Goal: Obtain resource: Download file/media

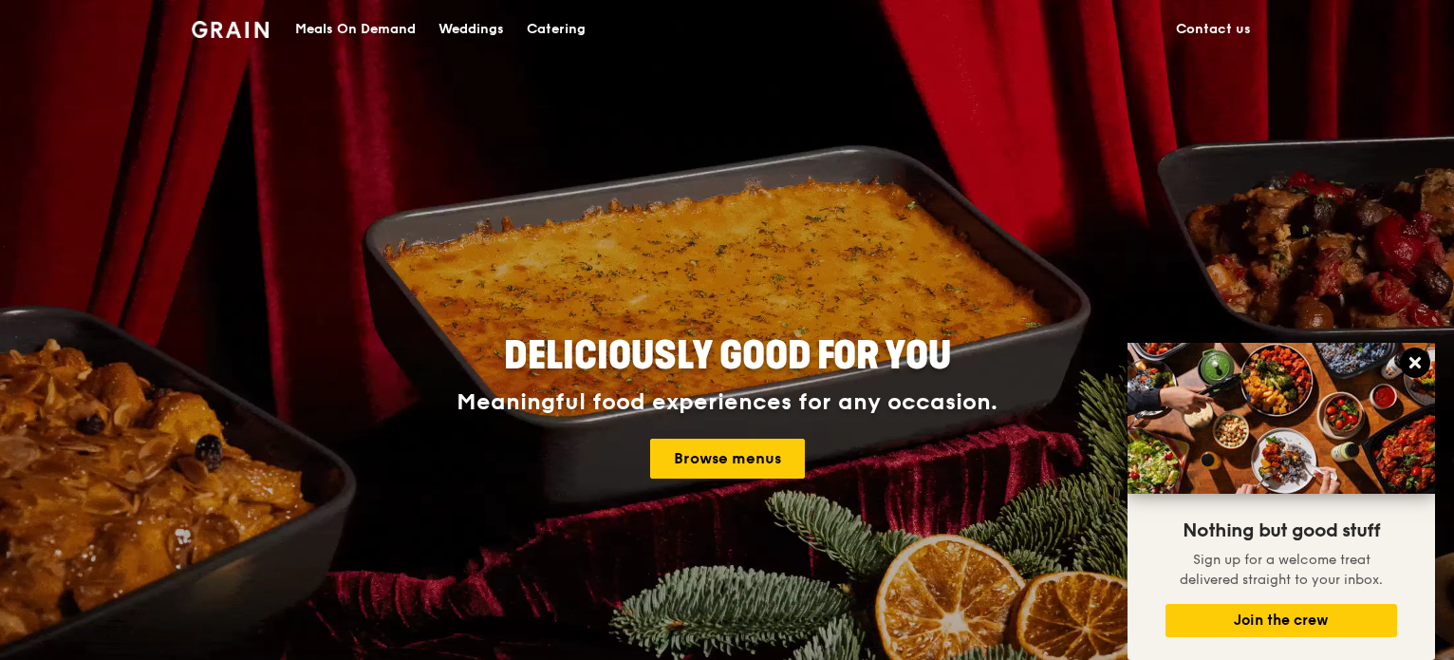
click at [1420, 360] on icon at bounding box center [1415, 362] width 11 height 11
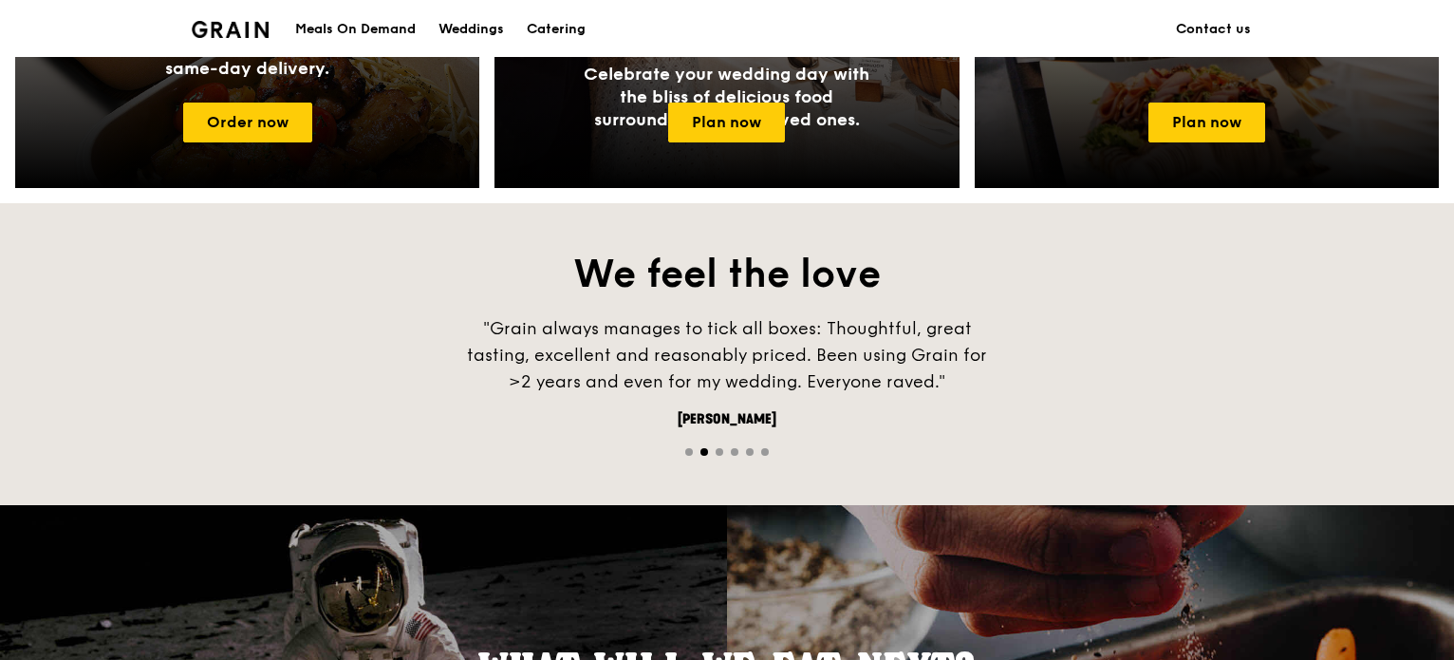
scroll to position [985, 0]
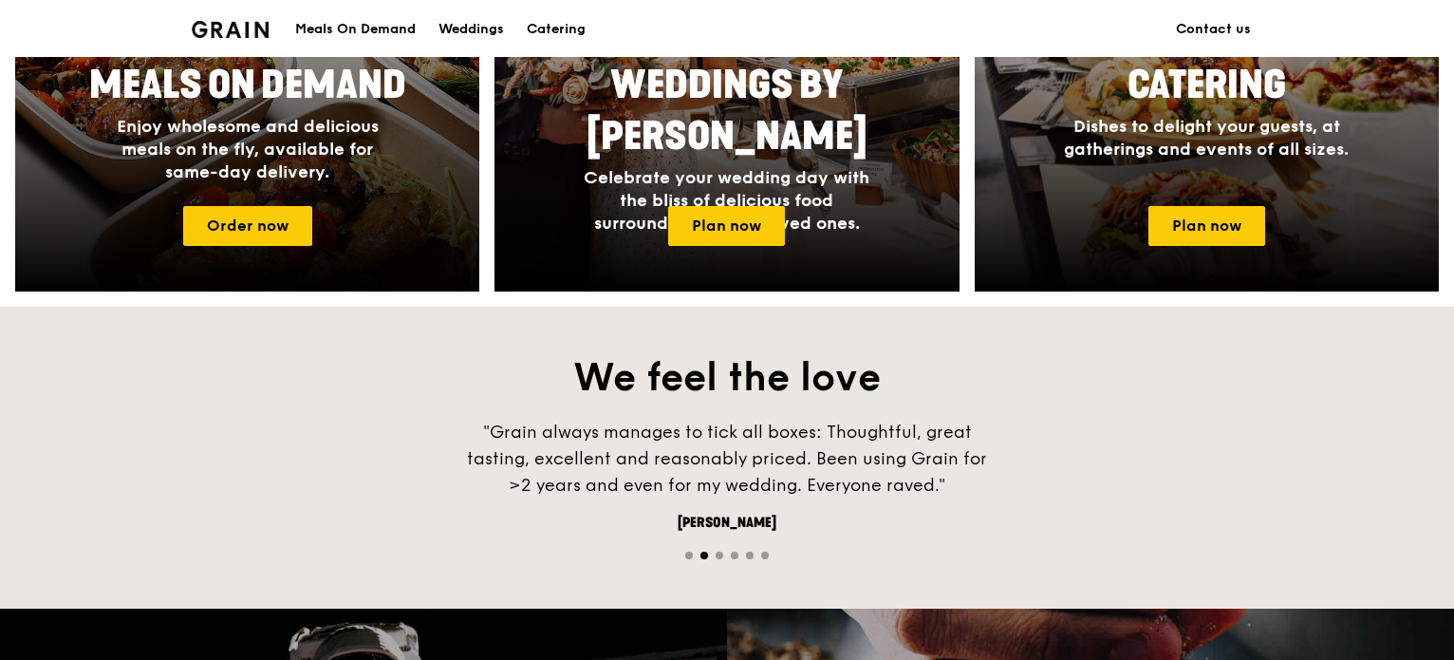
click at [721, 553] on span "Go to slide 3" at bounding box center [720, 556] width 8 height 8
click at [737, 552] on span "Go to slide 4" at bounding box center [735, 556] width 8 height 8
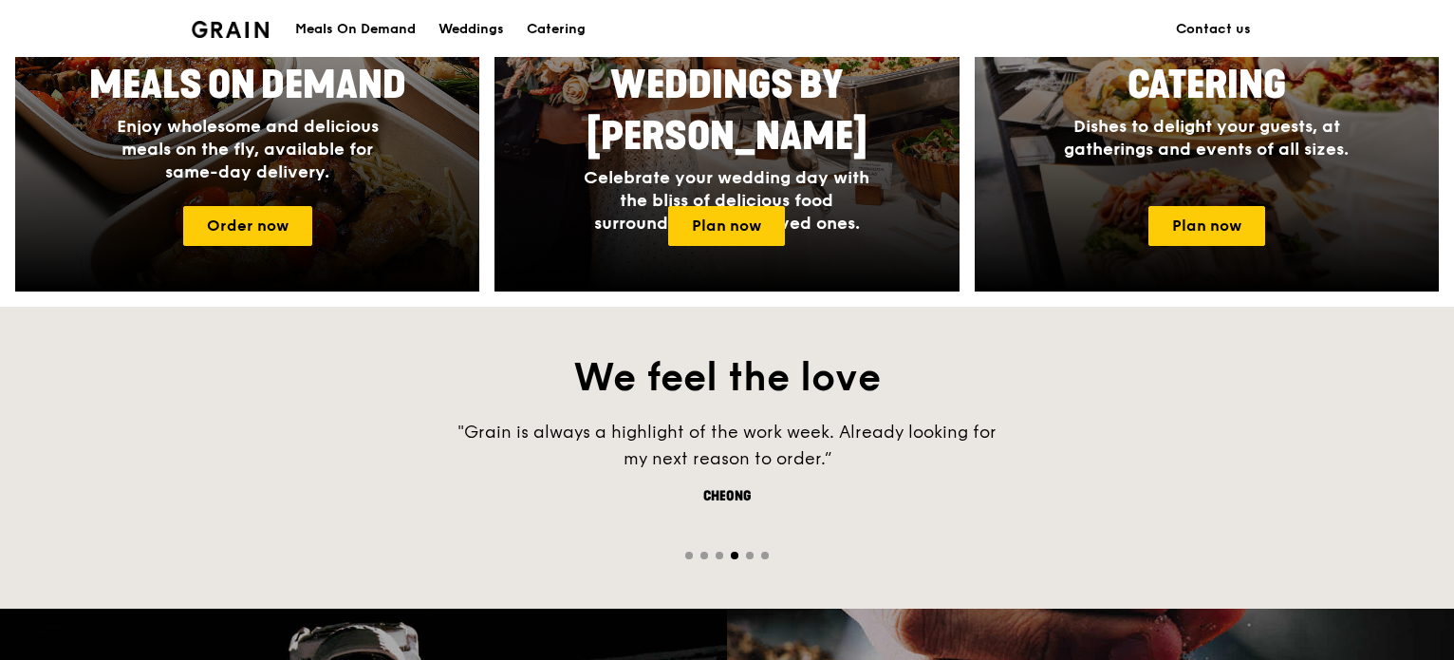
click at [748, 552] on span "Go to slide 5" at bounding box center [750, 556] width 8 height 8
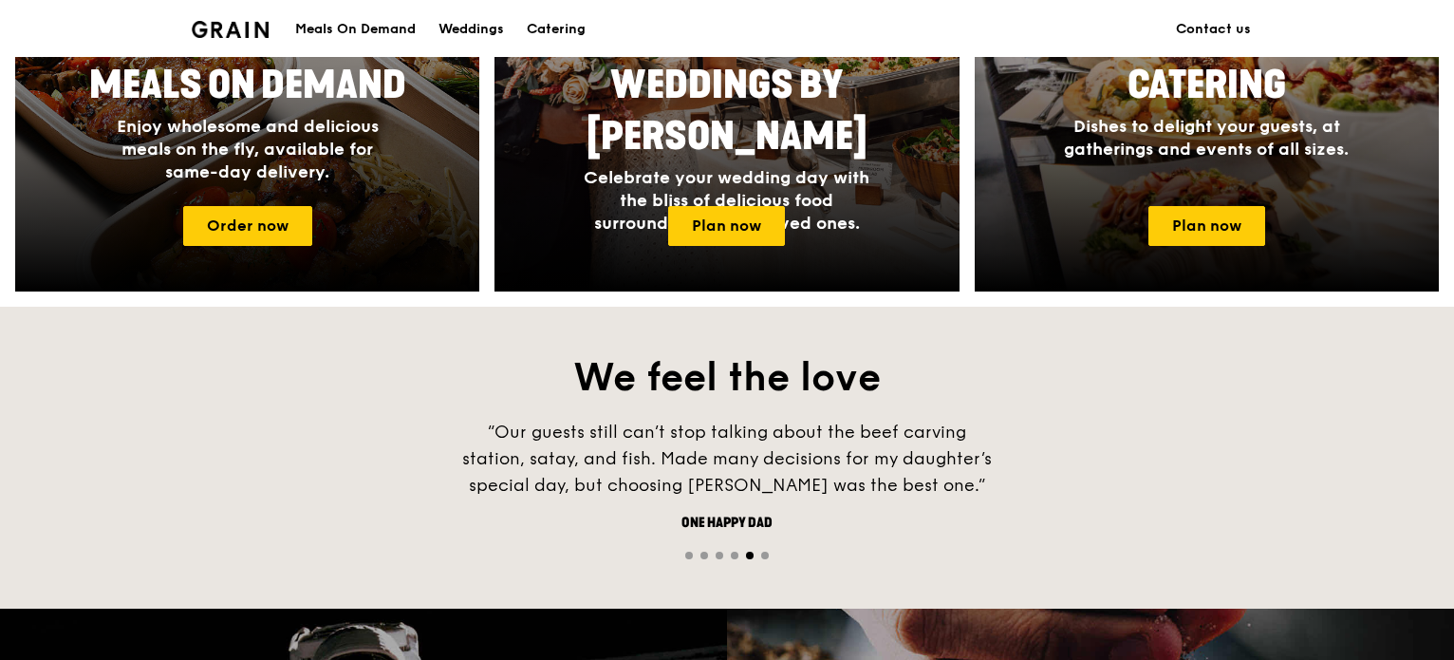
click at [763, 555] on span "Go to slide 6" at bounding box center [765, 556] width 8 height 8
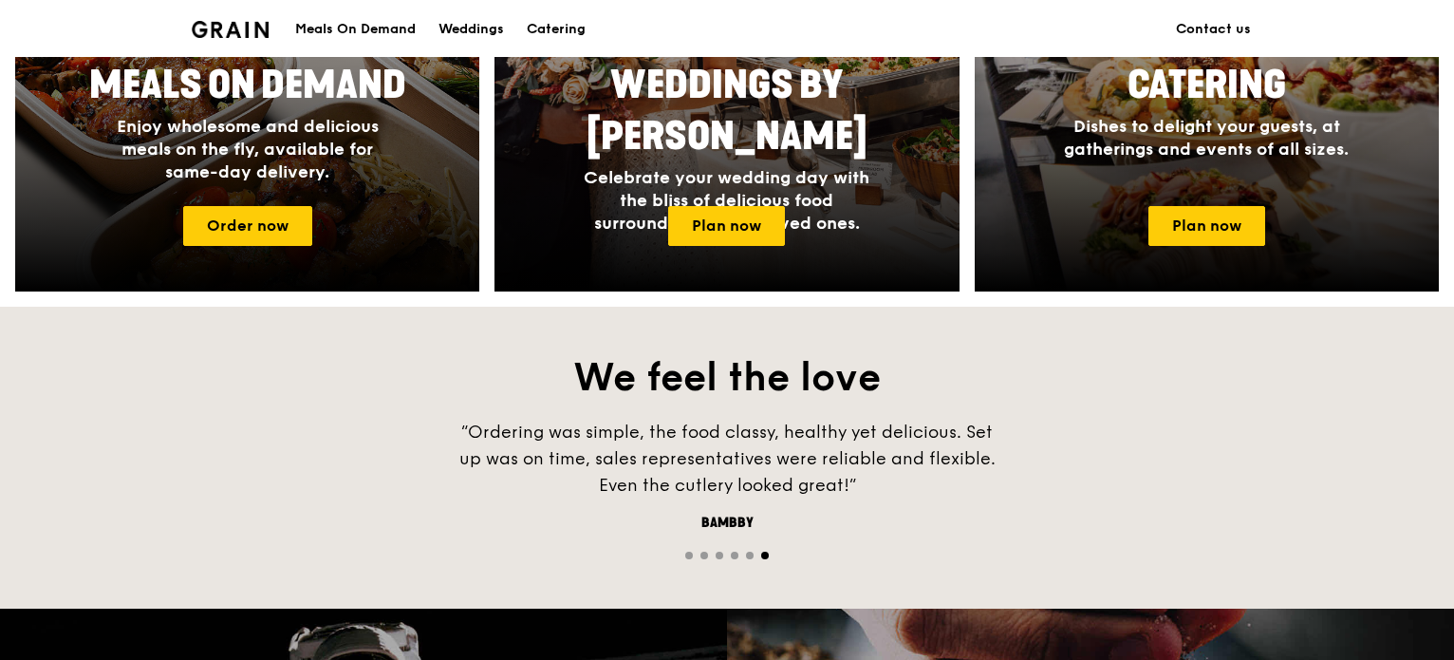
click at [691, 553] on span "Go to slide 1" at bounding box center [689, 556] width 8 height 8
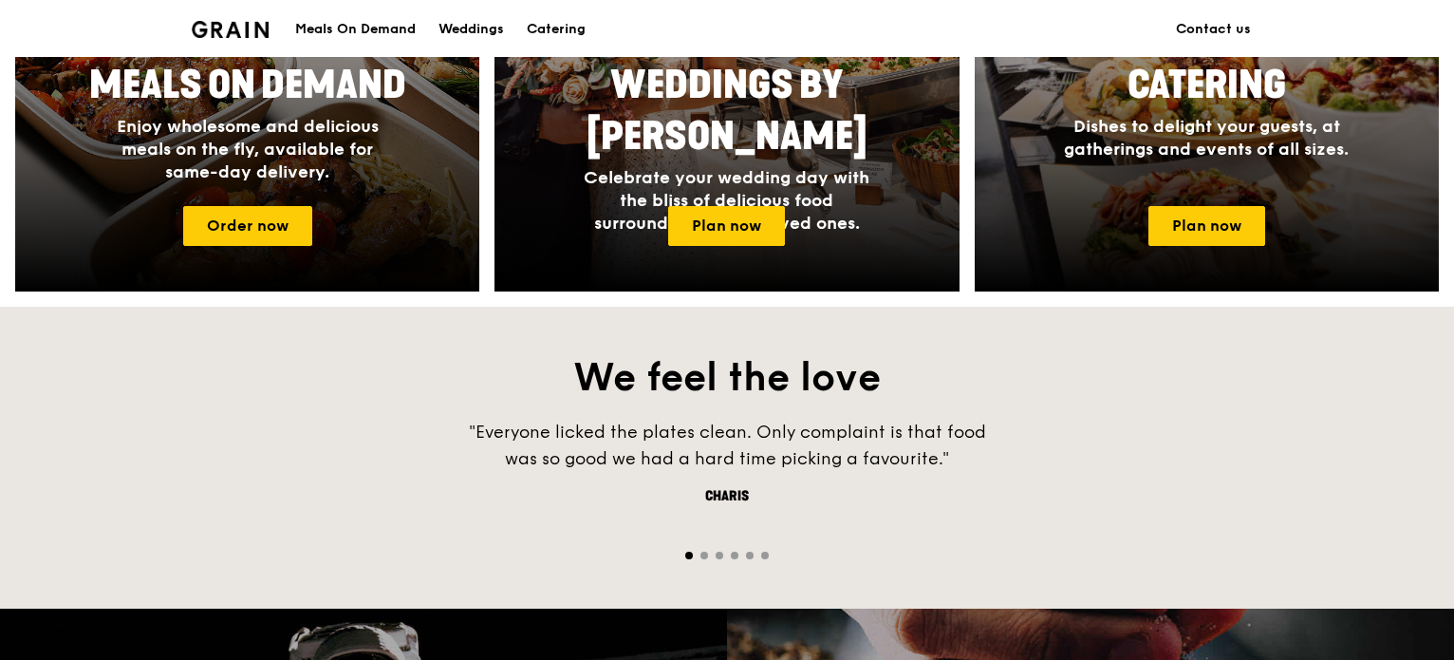
click at [703, 552] on span "Go to slide 2" at bounding box center [705, 556] width 8 height 8
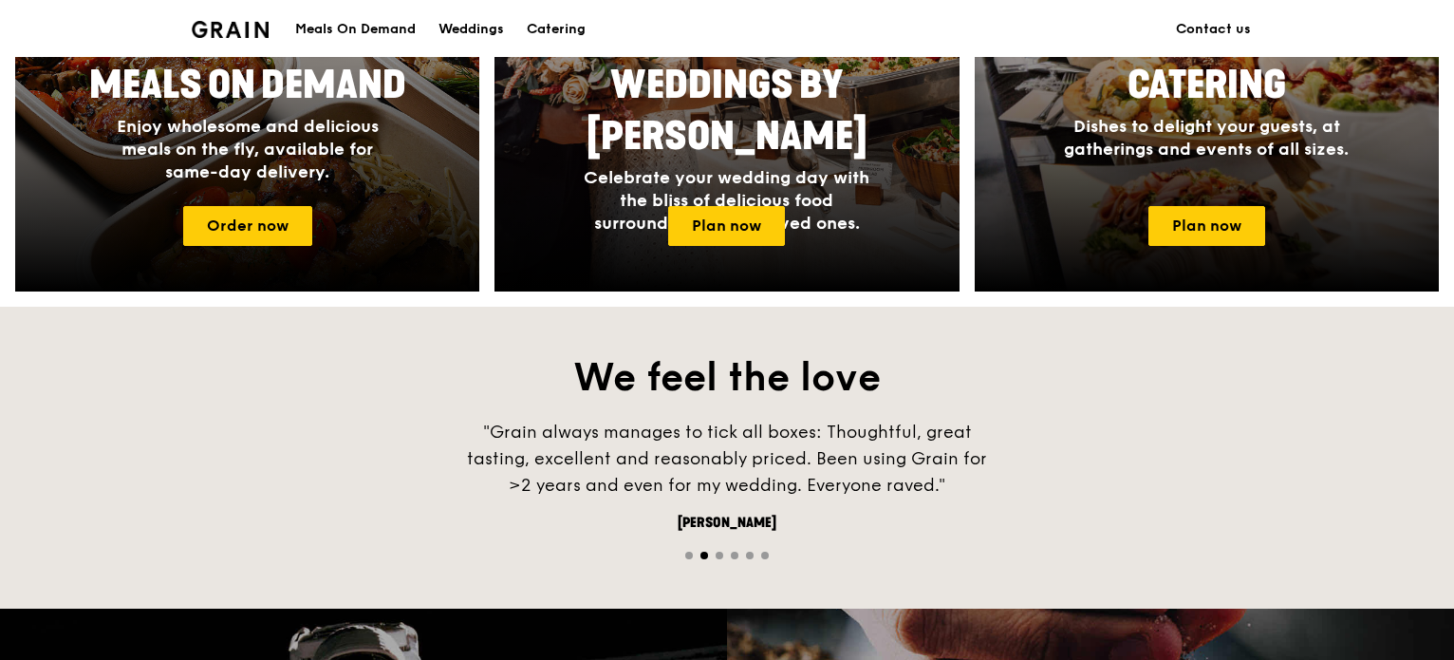
click at [723, 552] on div at bounding box center [727, 554] width 1454 height 18
click at [721, 559] on div at bounding box center [727, 554] width 1454 height 18
click at [722, 556] on div at bounding box center [727, 554] width 1454 height 18
click at [721, 555] on span "Go to slide 3" at bounding box center [720, 556] width 8 height 8
click at [734, 554] on span "Go to slide 4" at bounding box center [735, 556] width 8 height 8
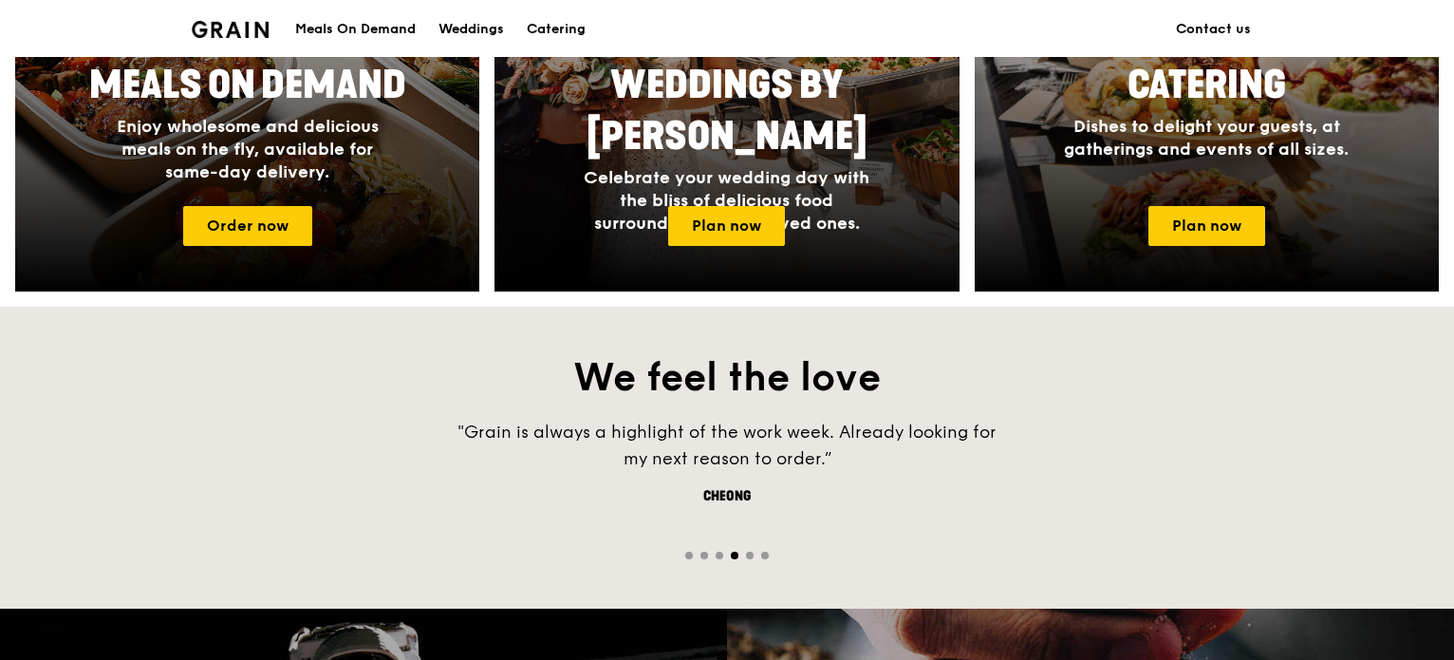
click at [752, 549] on div at bounding box center [727, 554] width 1454 height 18
click at [749, 554] on span "Go to slide 5" at bounding box center [750, 556] width 8 height 8
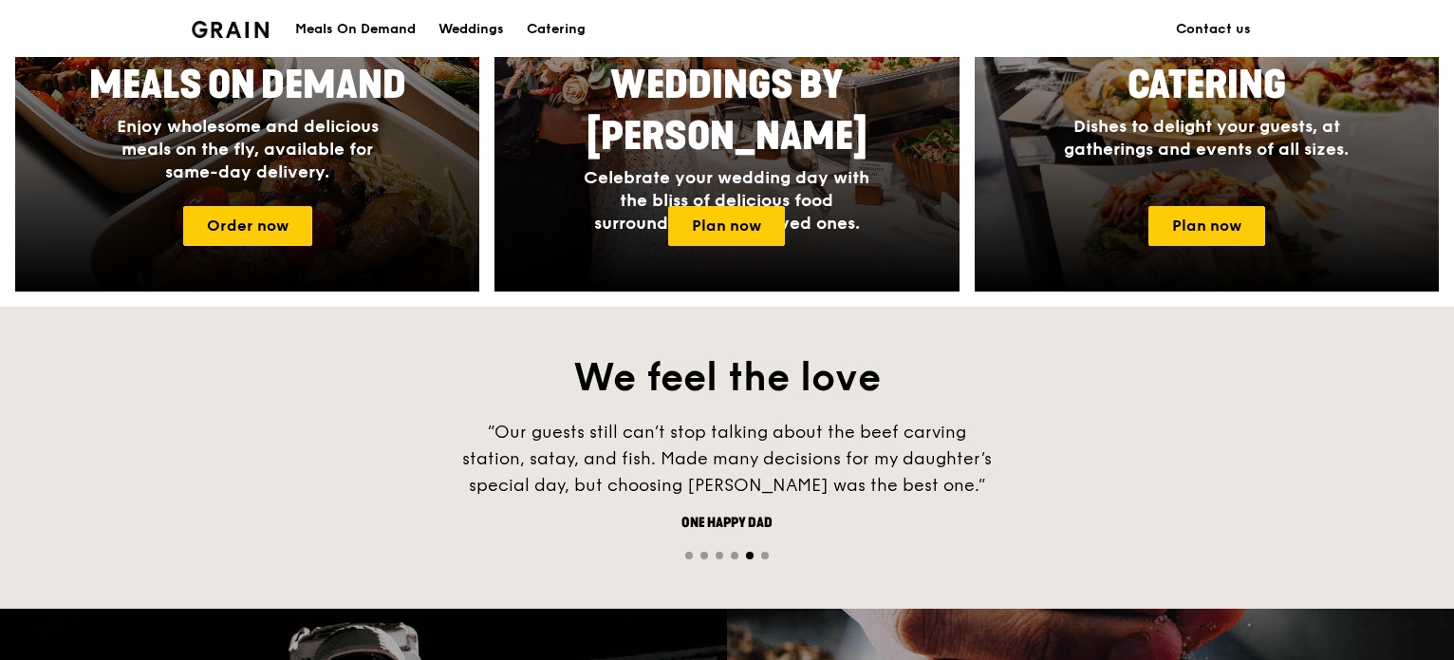
click at [768, 555] on span "Go to slide 6" at bounding box center [765, 556] width 8 height 8
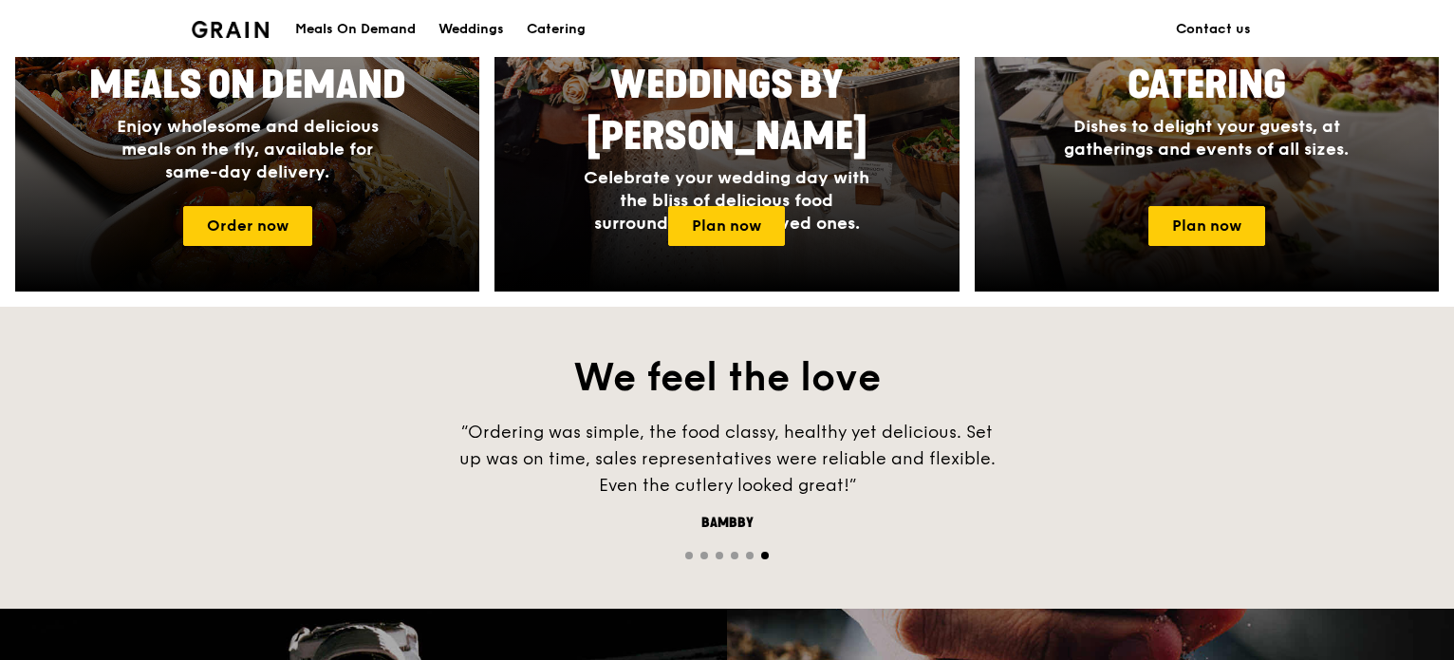
click at [691, 554] on span "Go to slide 1" at bounding box center [689, 556] width 8 height 8
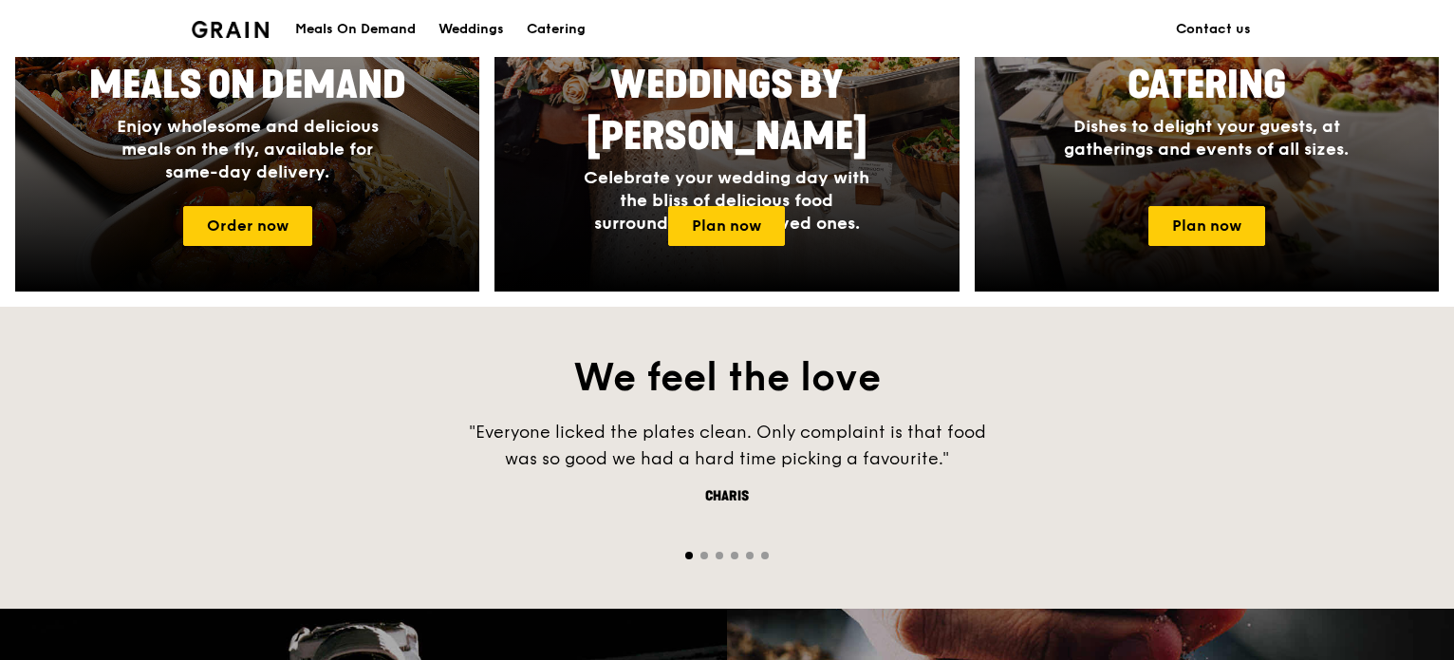
click at [708, 553] on div at bounding box center [727, 554] width 1454 height 18
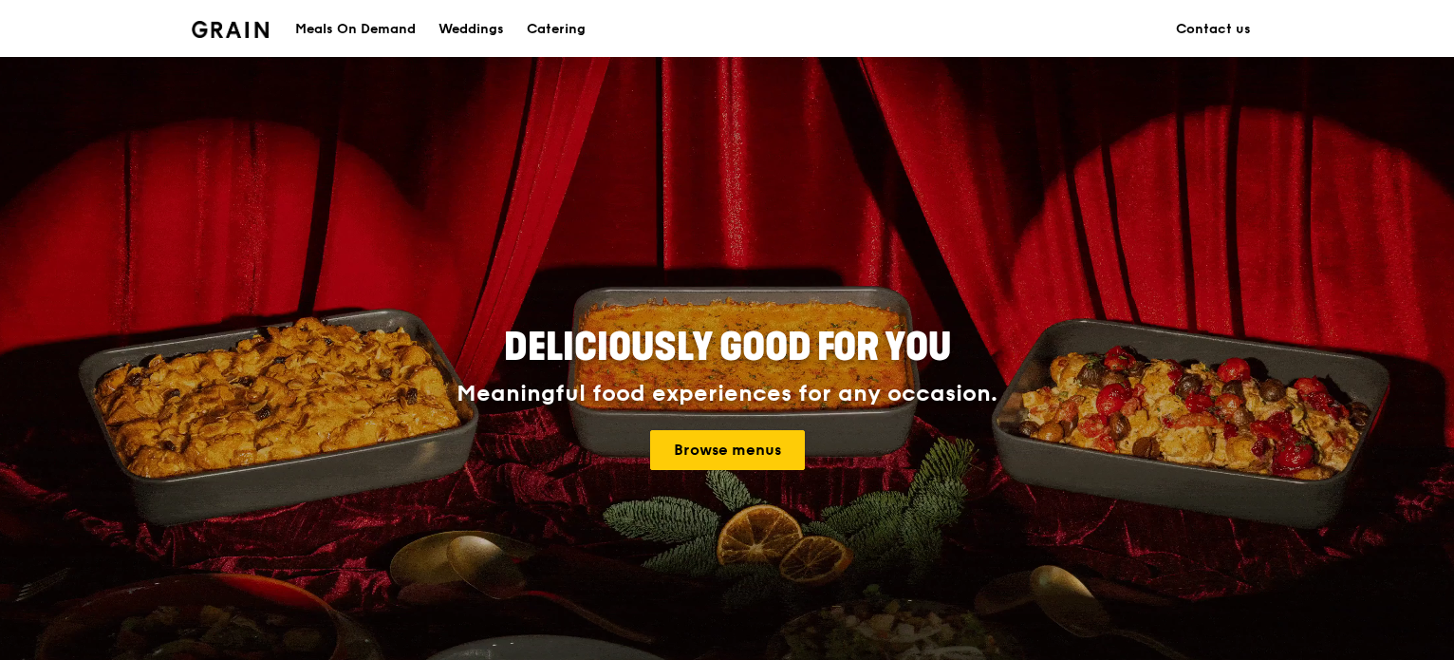
scroll to position [0, 0]
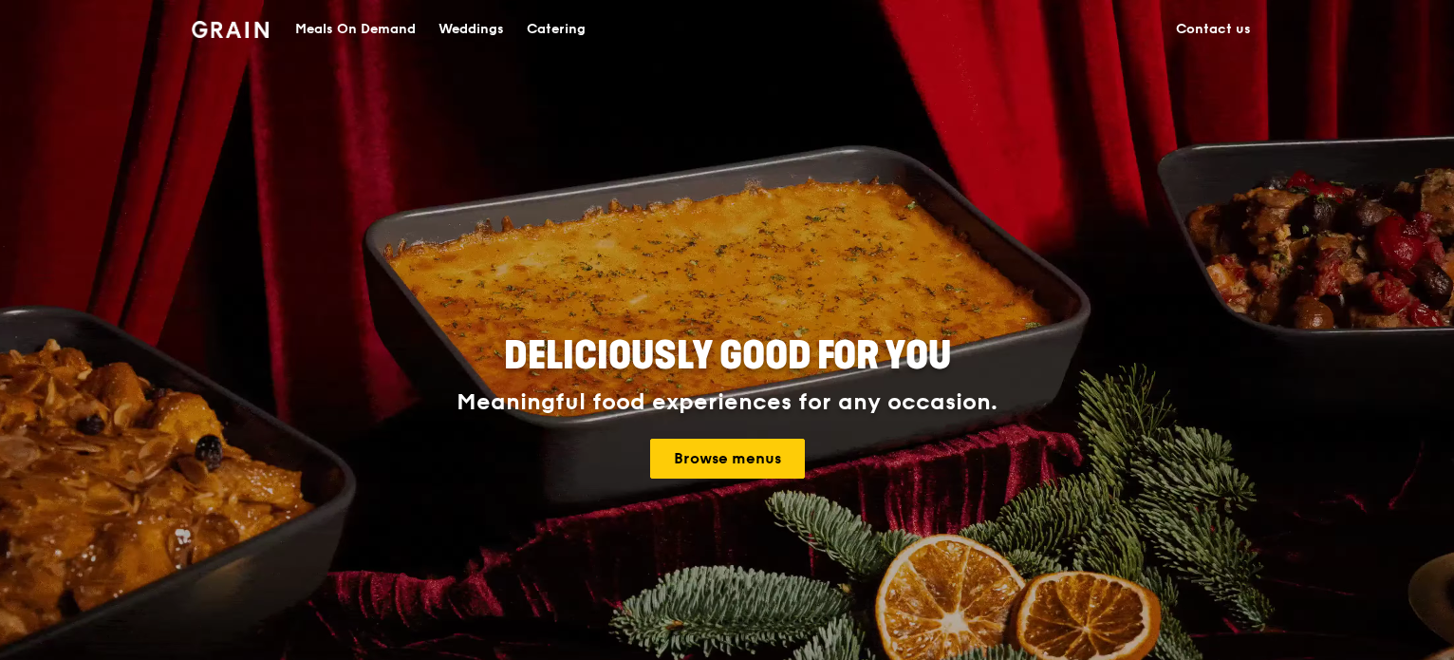
click at [572, 22] on div "Catering" at bounding box center [556, 29] width 59 height 57
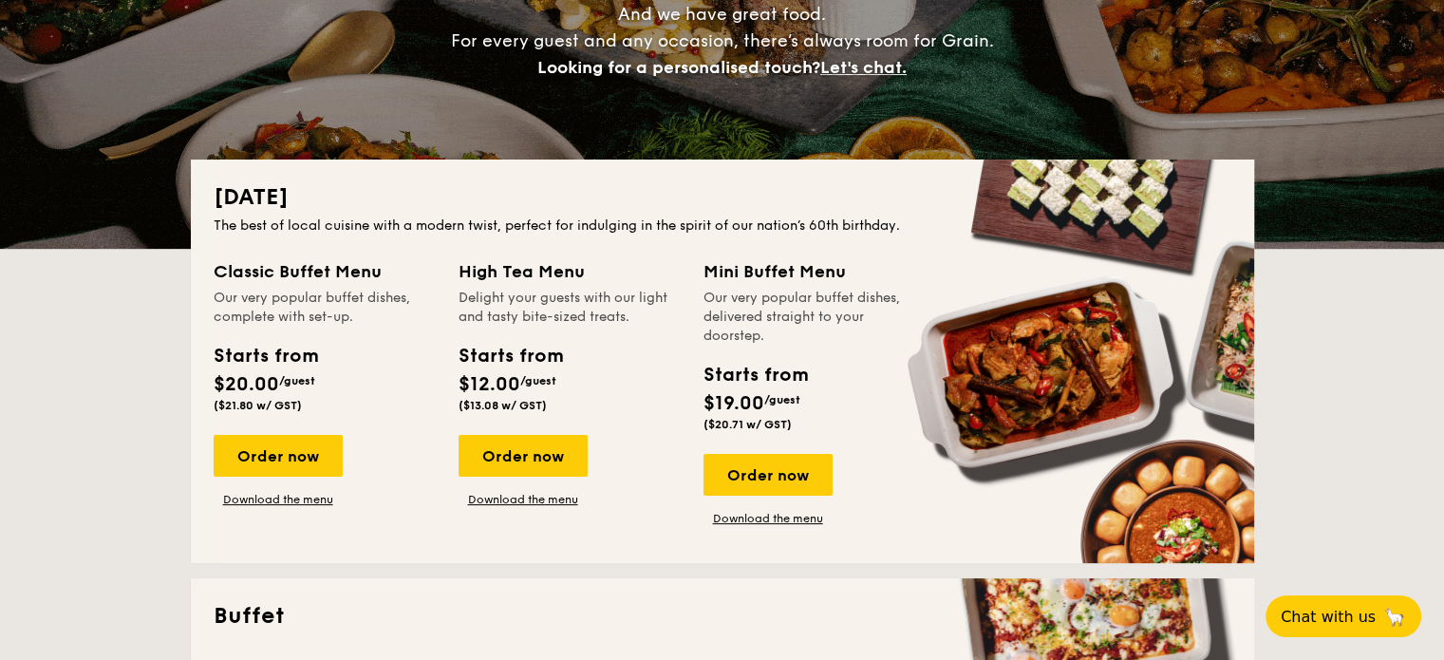
scroll to position [285, 0]
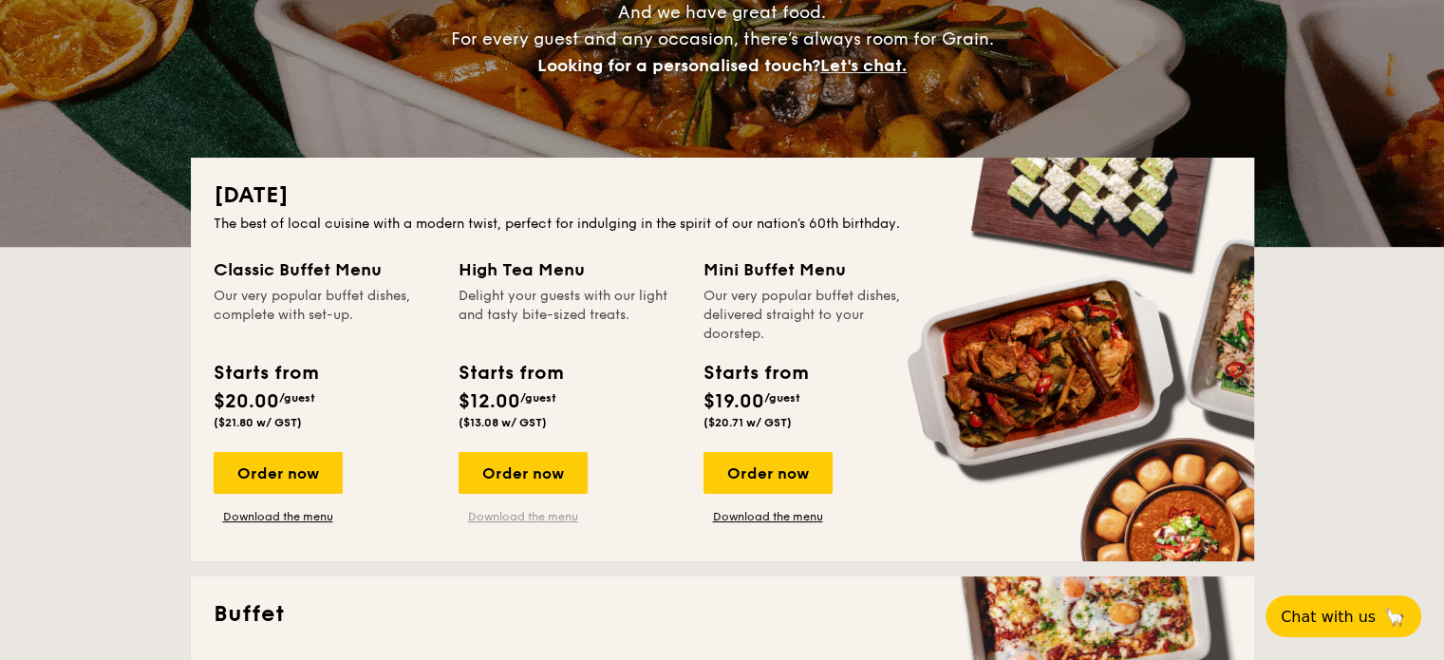
click at [553, 518] on link "Download the menu" at bounding box center [523, 516] width 129 height 15
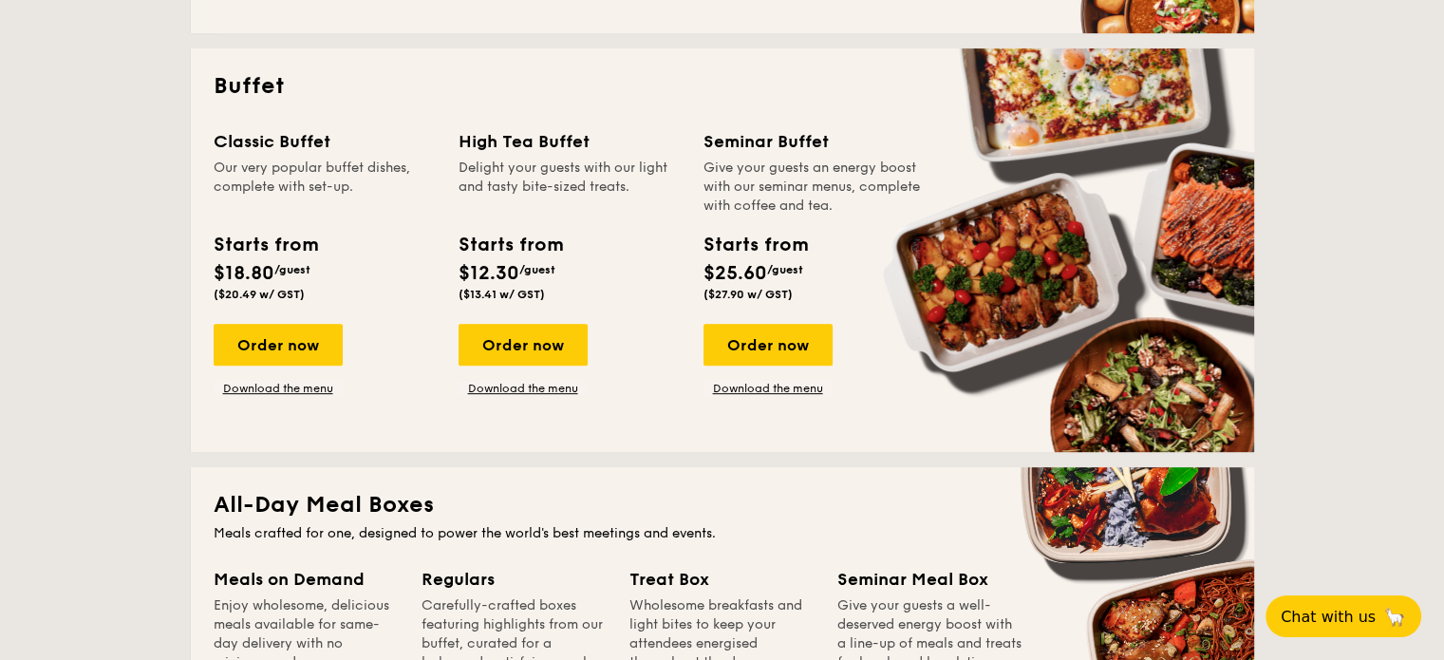
scroll to position [854, 0]
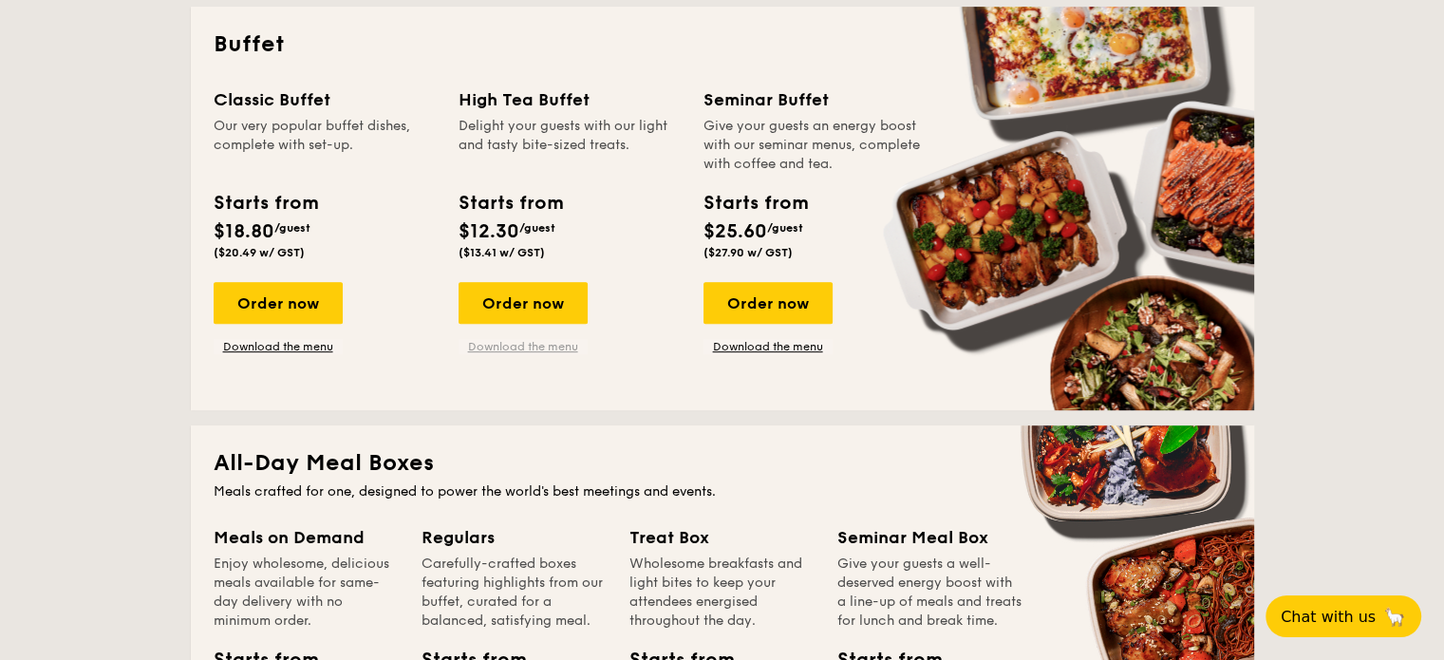
click at [516, 345] on link "Download the menu" at bounding box center [523, 346] width 129 height 15
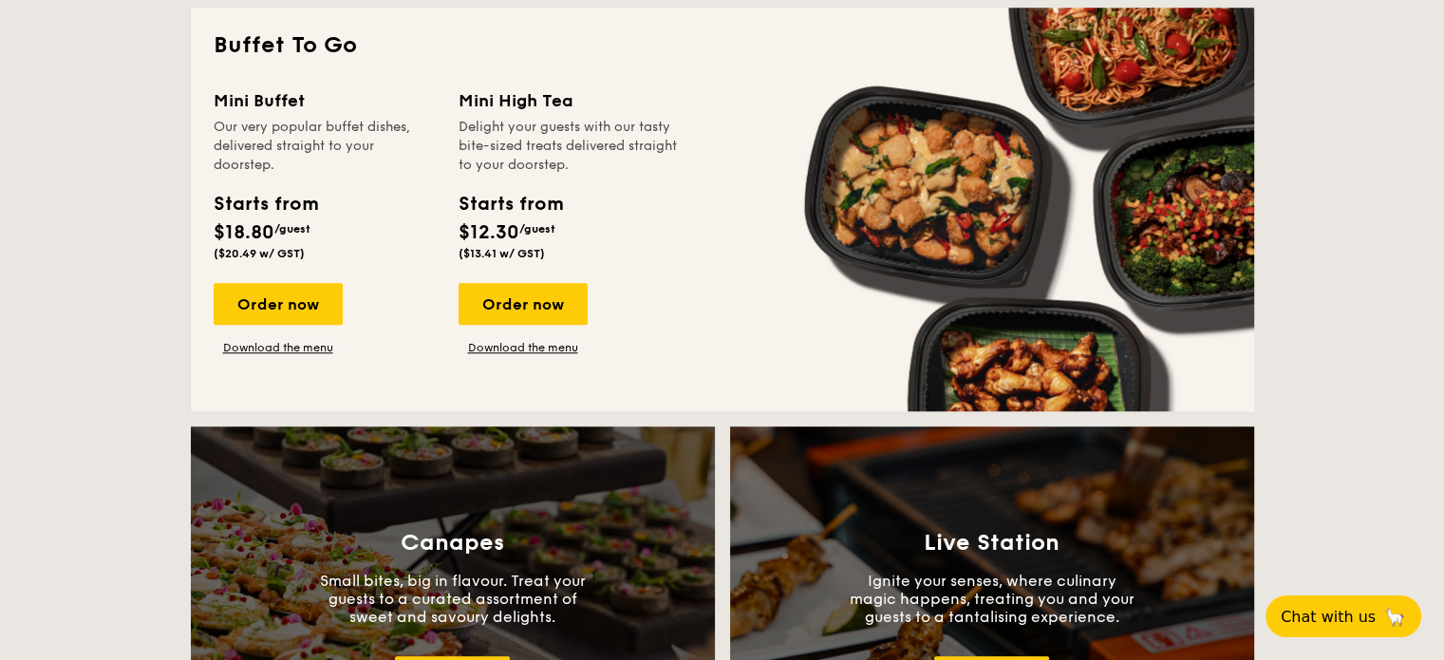
scroll to position [1614, 0]
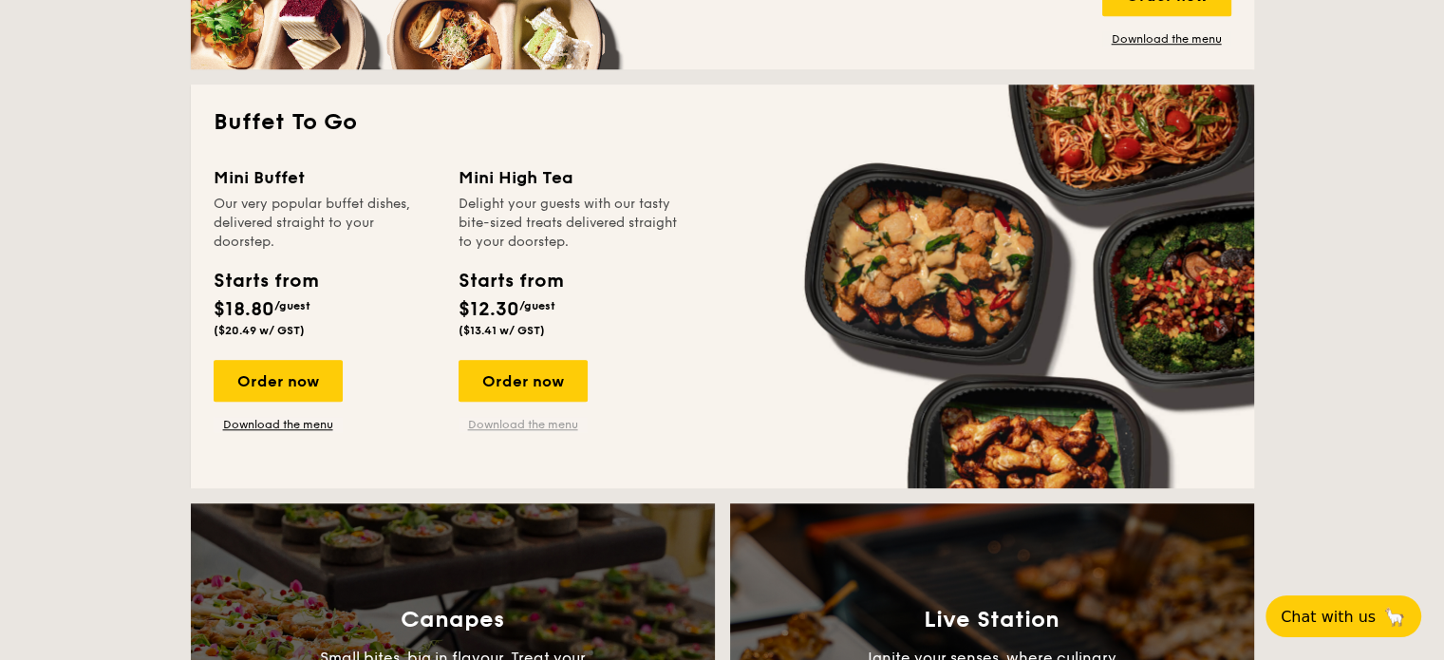
click at [534, 419] on link "Download the menu" at bounding box center [523, 424] width 129 height 15
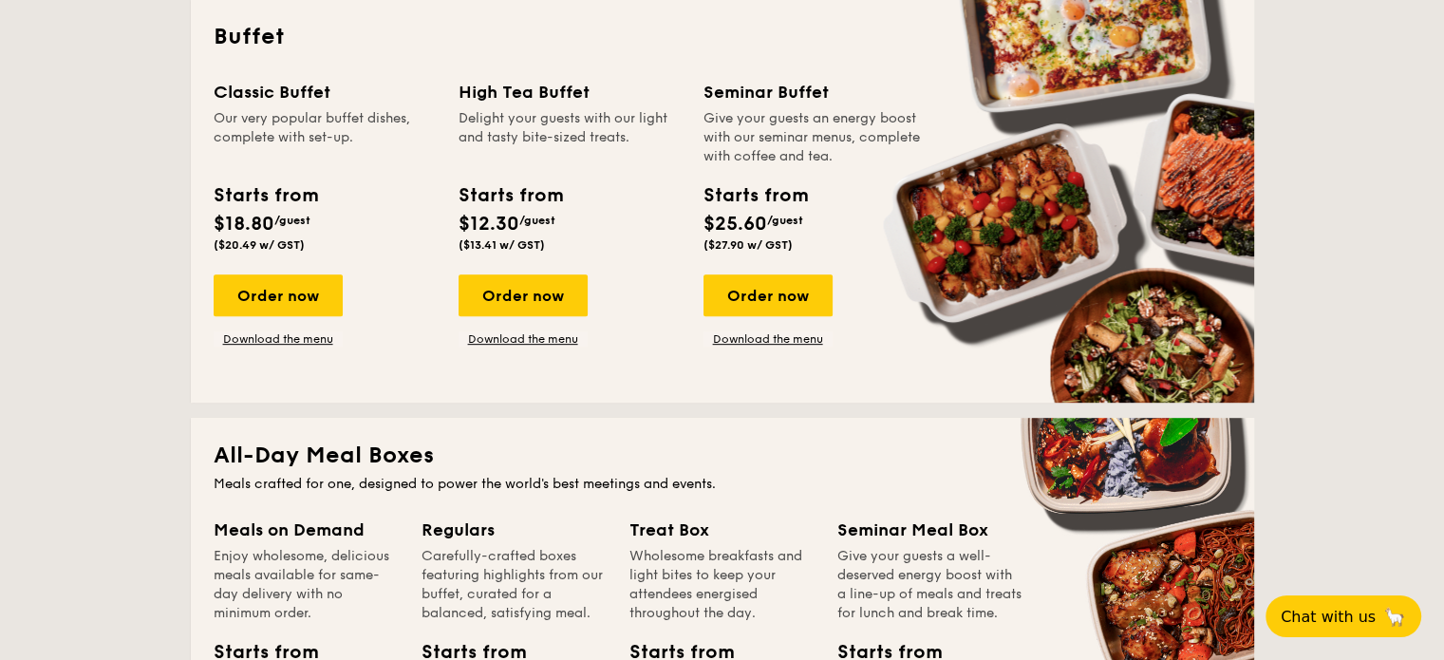
scroll to position [1139, 0]
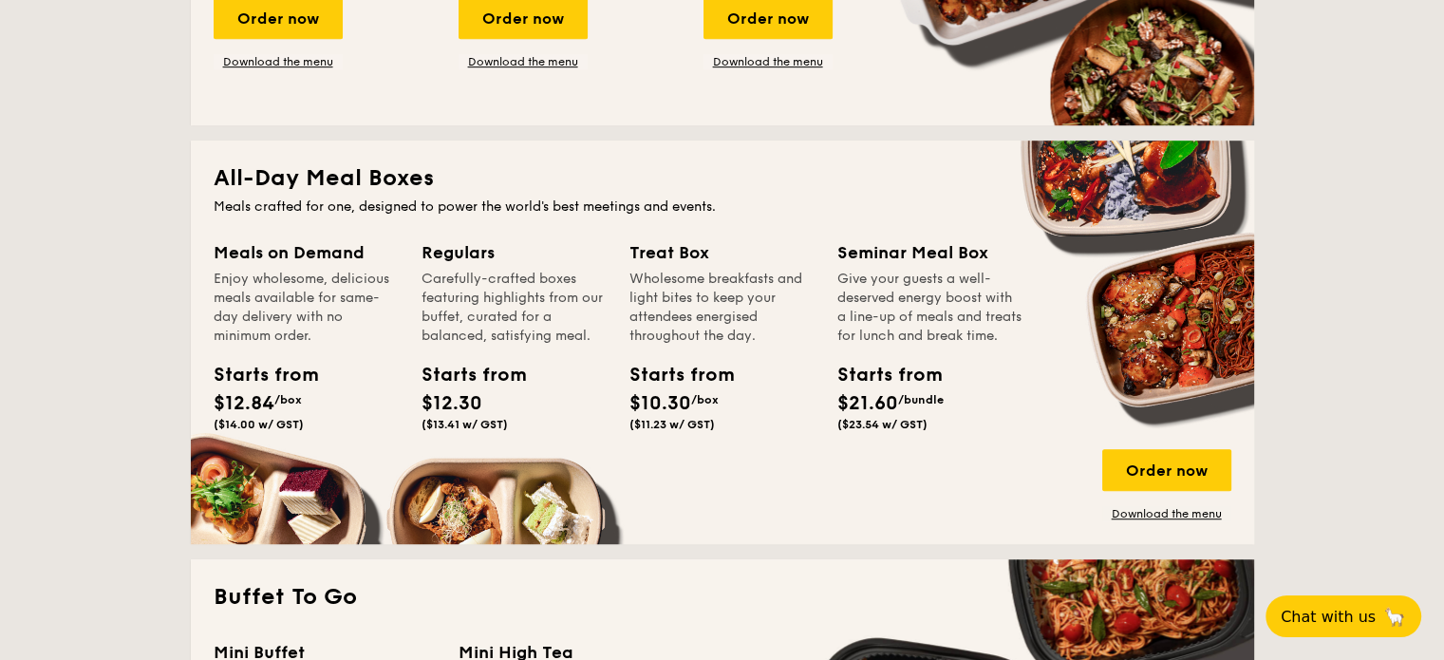
drag, startPoint x: 422, startPoint y: 366, endPoint x: 467, endPoint y: 417, distance: 67.9
click at [467, 417] on div "Starts from $12.30 ($13.41 w/ GST)" at bounding box center [464, 396] width 85 height 70
click at [266, 355] on div "Meals on Demand Enjoy wholesome, delicious meals available for same-day deliver…" at bounding box center [306, 338] width 185 height 199
click at [453, 309] on div "Carefully-crafted boxes featuring highlights from our buffet, curated for a bal…" at bounding box center [514, 308] width 185 height 76
click at [462, 250] on div "Regulars" at bounding box center [514, 252] width 185 height 27
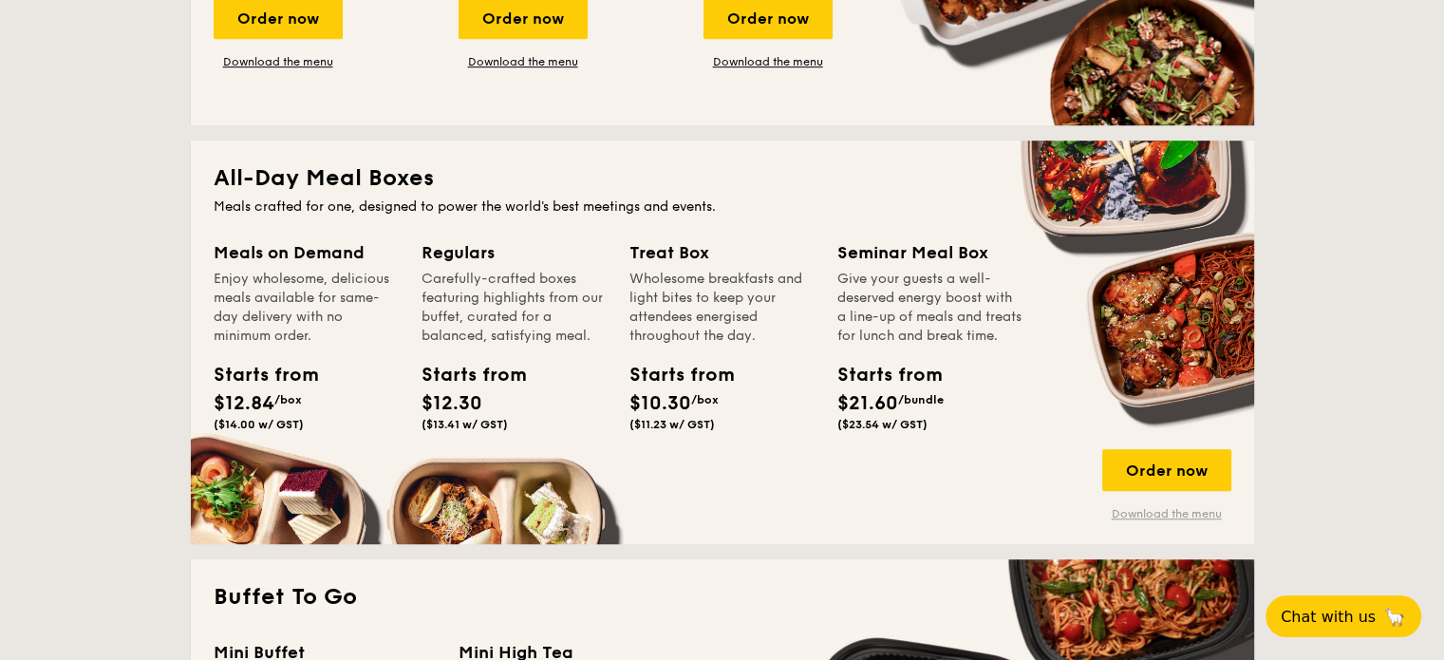
click at [1153, 510] on link "Download the menu" at bounding box center [1166, 513] width 129 height 15
